Goal: Find specific page/section: Find specific page/section

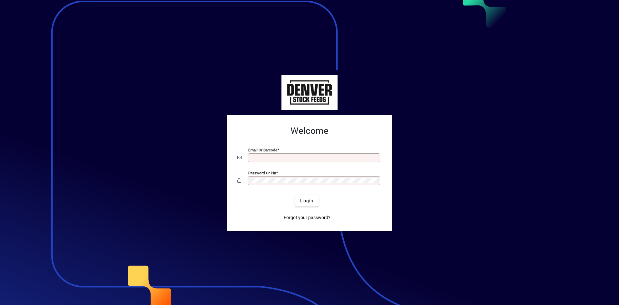
type input "**********"
click at [306, 200] on span "Login" at bounding box center [306, 200] width 13 height 7
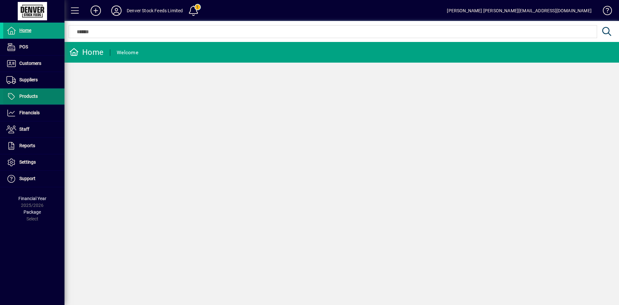
click at [9, 93] on icon at bounding box center [11, 96] width 10 height 8
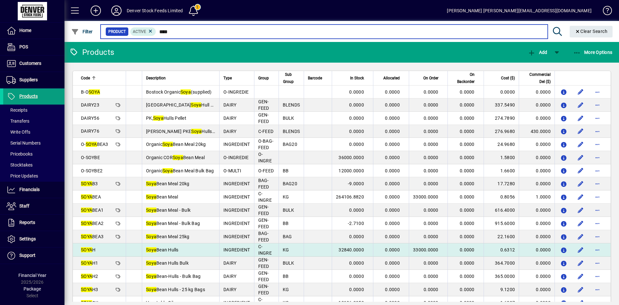
type input "****"
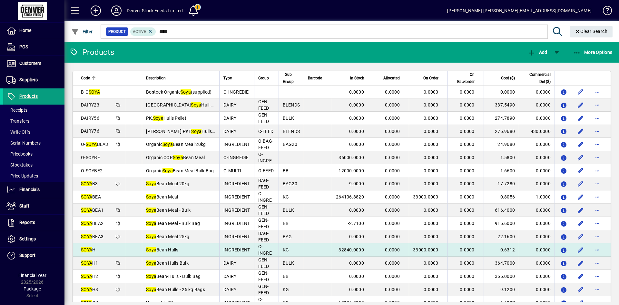
click at [211, 250] on td "Soya Bean Hulls" at bounding box center [180, 249] width 77 height 13
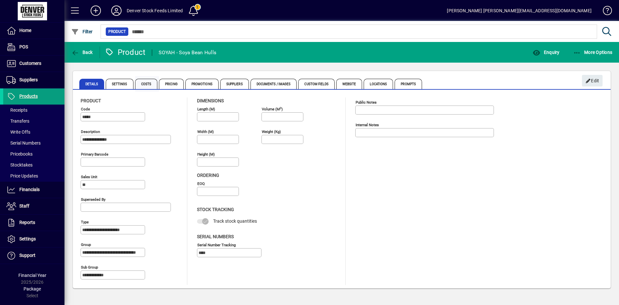
click at [145, 86] on span "Costs" at bounding box center [146, 84] width 23 height 10
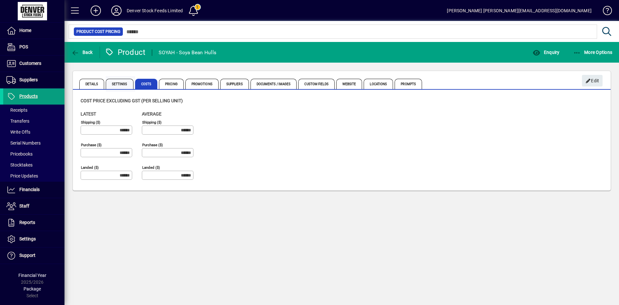
click at [118, 84] on span "Settings" at bounding box center [120, 84] width 28 height 10
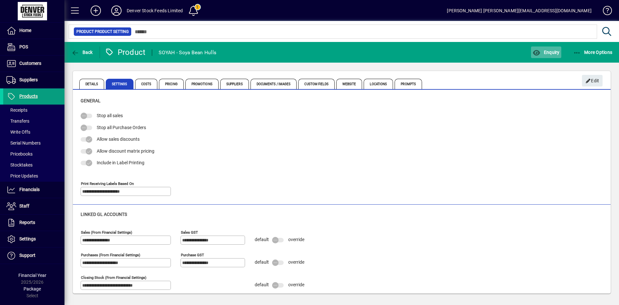
click at [546, 53] on span "Enquiry" at bounding box center [545, 52] width 27 height 5
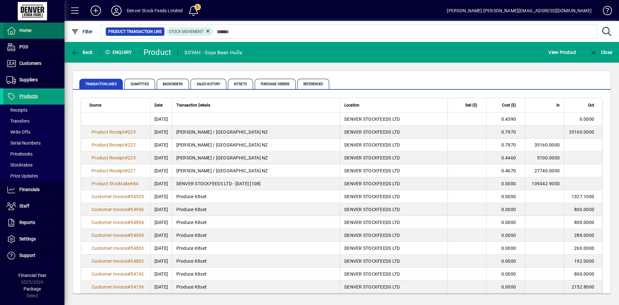
click at [13, 32] on icon at bounding box center [11, 31] width 10 height 8
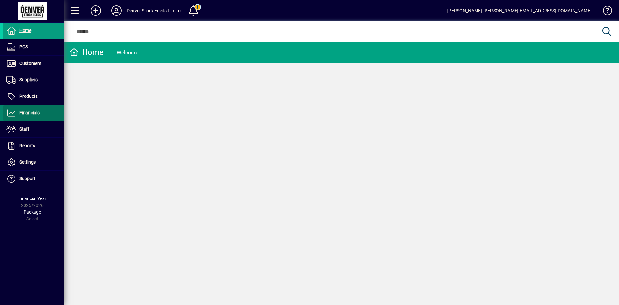
click at [34, 113] on span "Financials" at bounding box center [29, 112] width 20 height 5
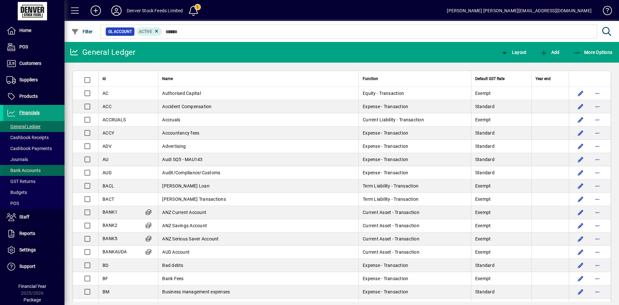
click at [31, 170] on span "Bank Accounts" at bounding box center [23, 170] width 34 height 5
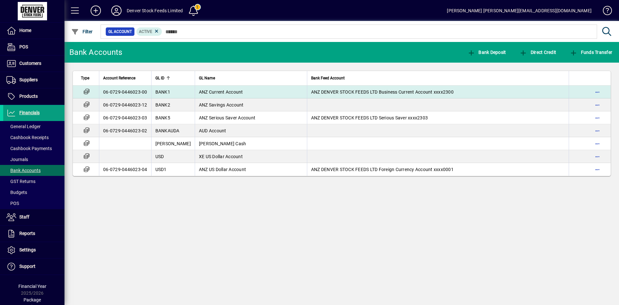
click at [255, 90] on td "ANZ Current Account" at bounding box center [251, 91] width 112 height 13
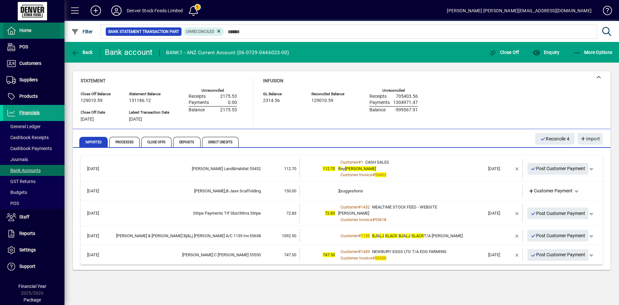
click at [14, 32] on icon at bounding box center [11, 31] width 10 height 8
